Goal: Navigation & Orientation: Go to known website

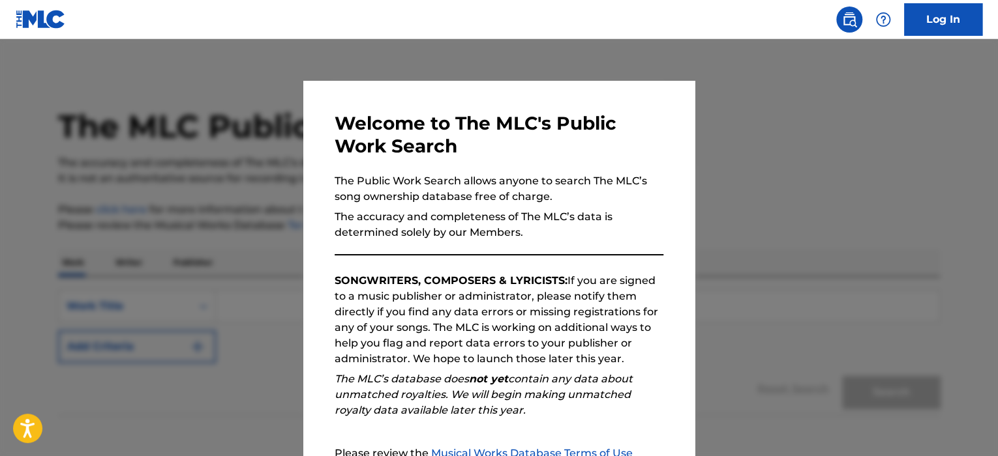
click at [824, 334] on div at bounding box center [499, 267] width 998 height 456
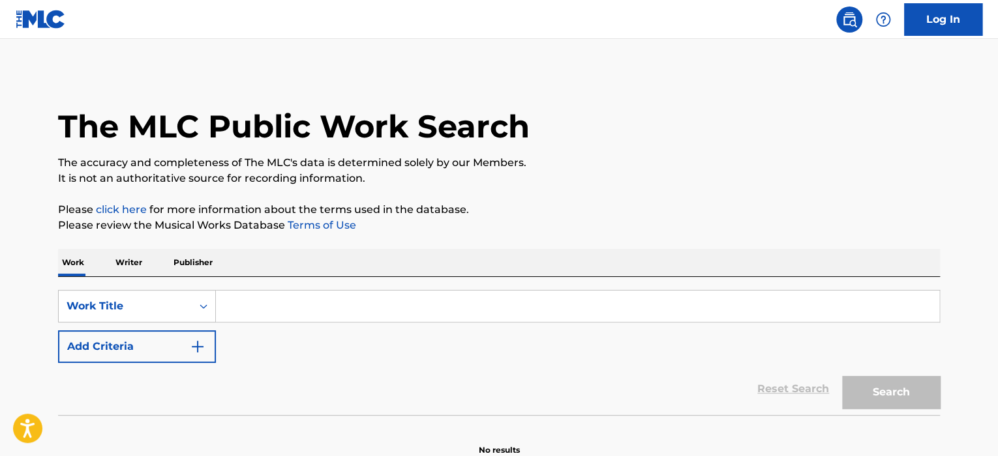
click at [156, 65] on main "The MLC Public Work Search The accuracy and completeness of The MLC's data is d…" at bounding box center [499, 251] width 998 height 424
click at [35, 20] on img at bounding box center [41, 19] width 50 height 19
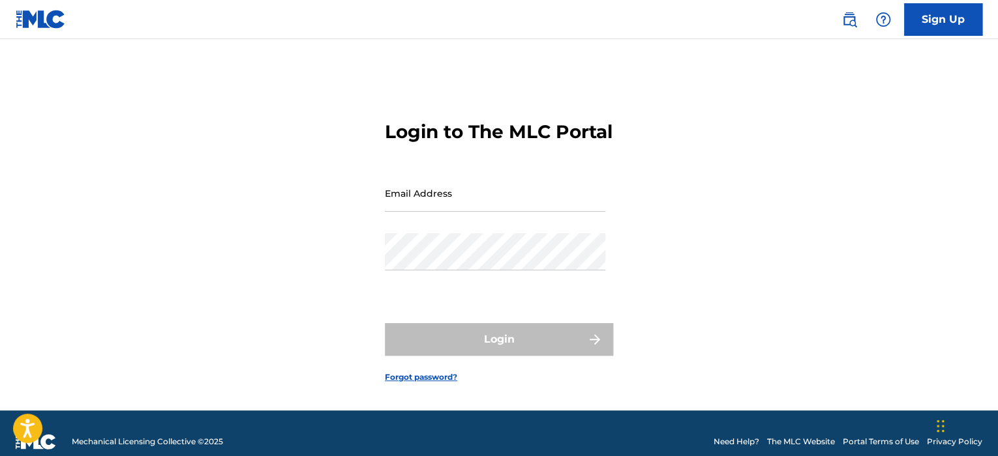
drag, startPoint x: 858, startPoint y: 7, endPoint x: 850, endPoint y: 18, distance: 13.0
click at [851, 18] on div "Sign Up" at bounding box center [905, 19] width 154 height 33
click at [670, 153] on div "Login to The MLC Portal Email Address Password Login Forgot password?" at bounding box center [498, 241] width 913 height 339
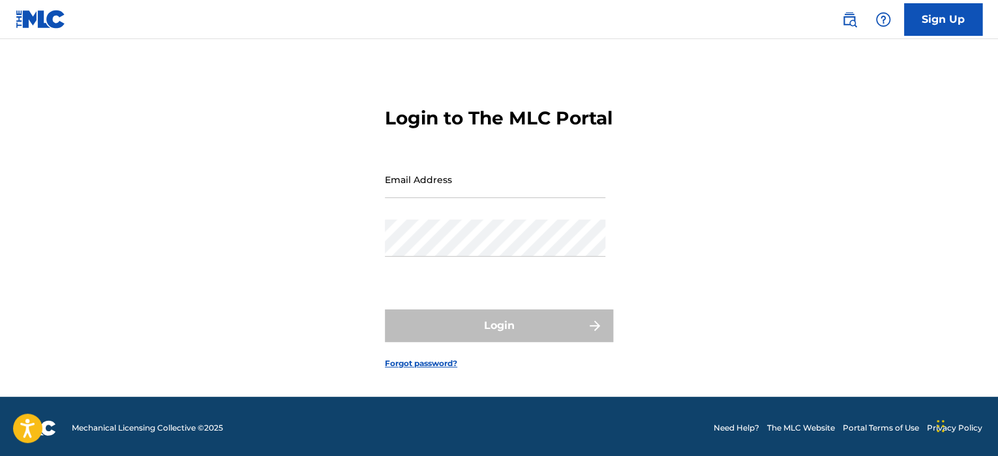
scroll to position [26, 0]
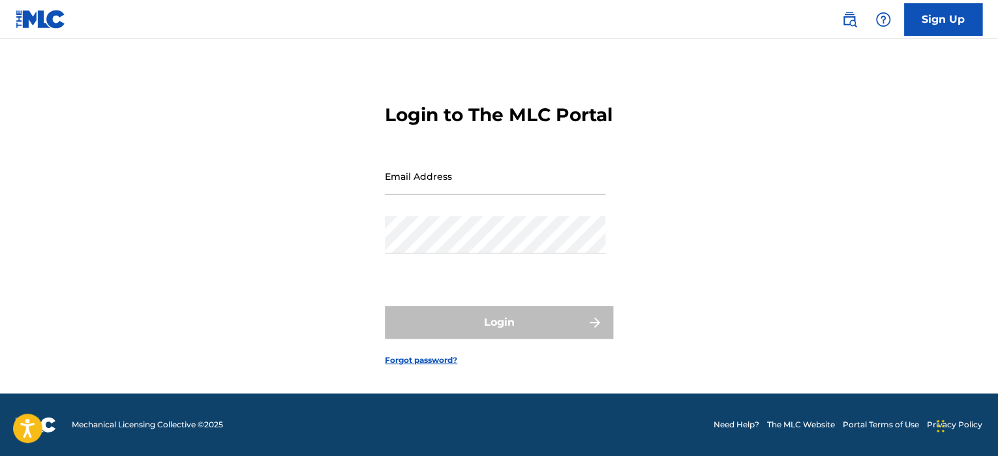
click at [815, 426] on link "The MLC Website" at bounding box center [801, 425] width 68 height 12
